Goal: Find specific page/section: Find specific page/section

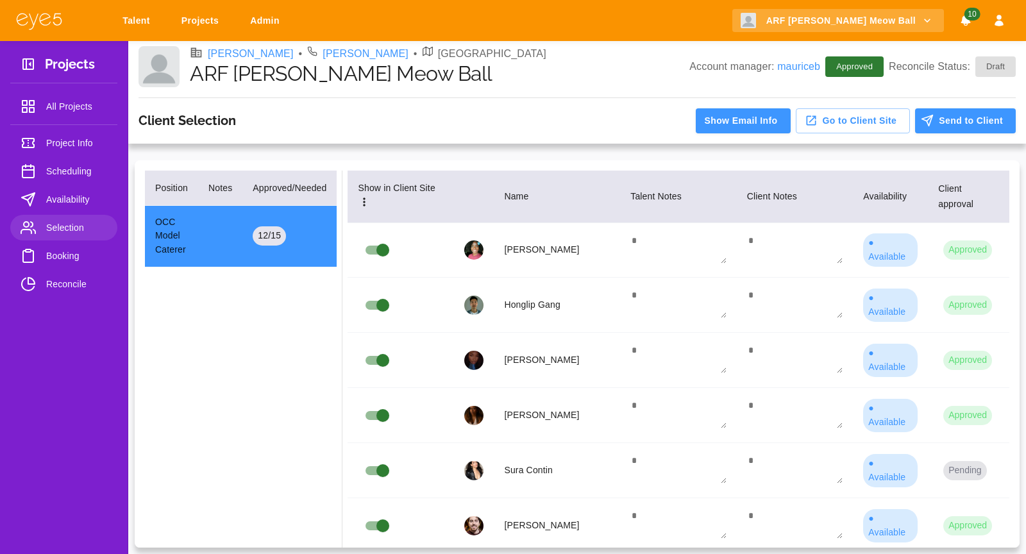
scroll to position [705, 0]
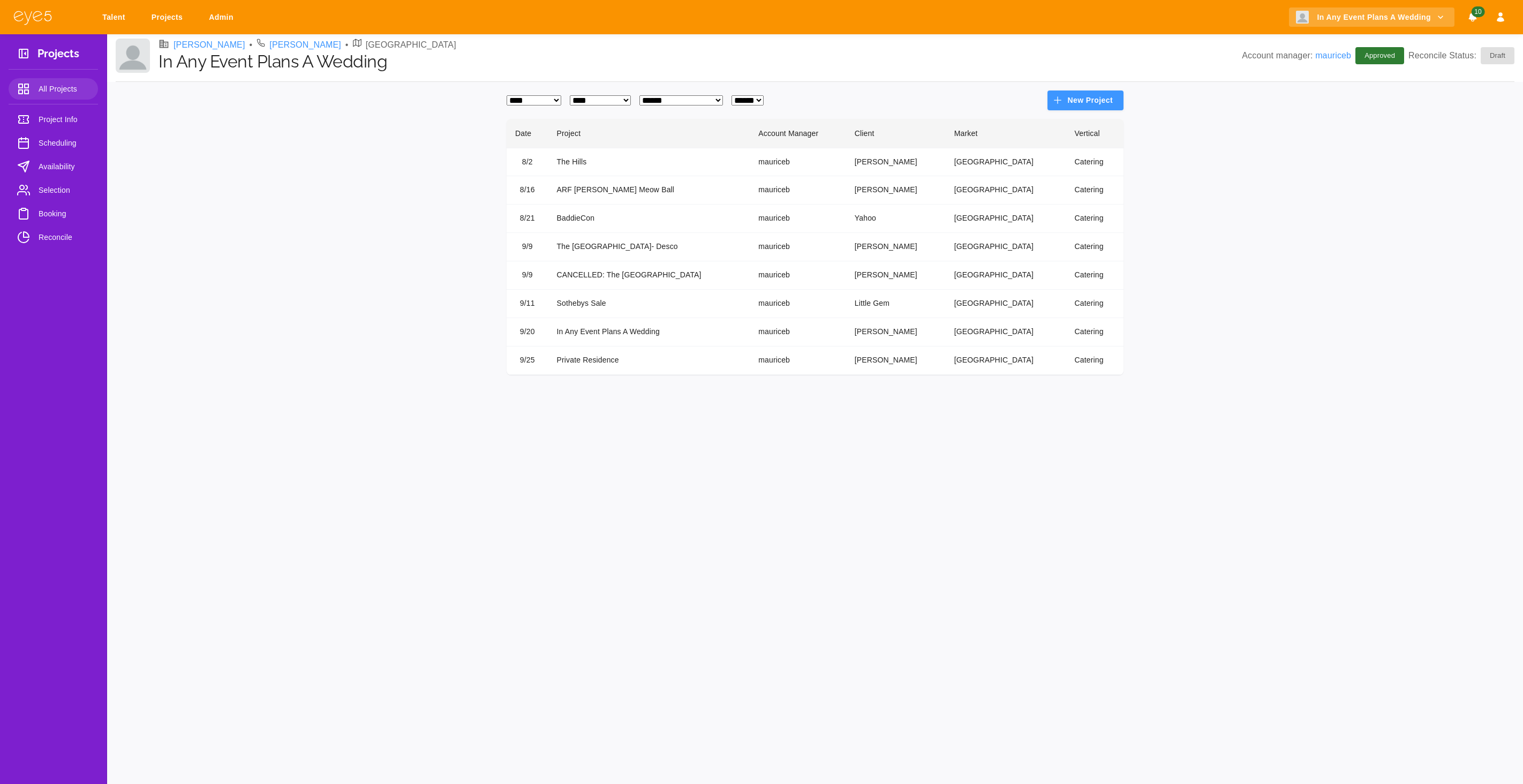
select select "*"
select select "**"
